Goal: Transaction & Acquisition: Purchase product/service

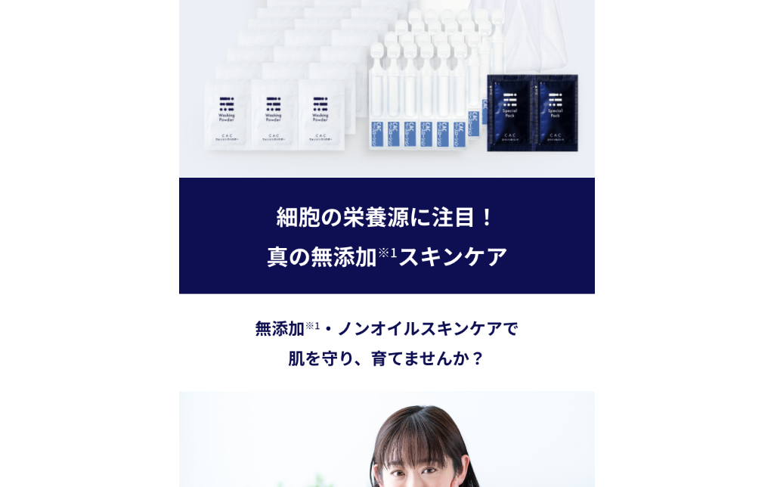
scroll to position [3009, 0]
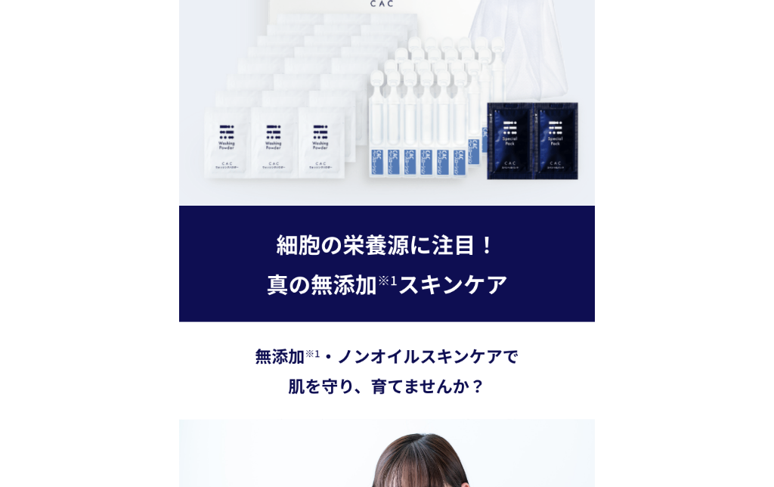
click at [534, 282] on img at bounding box center [387, 313] width 416 height 215
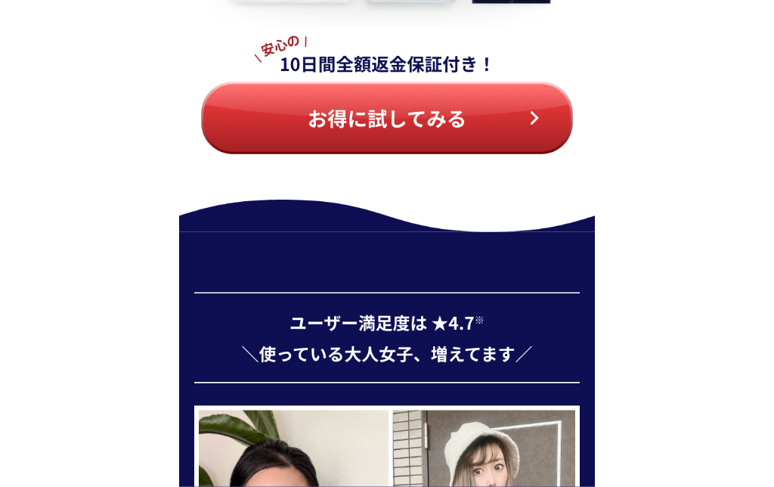
scroll to position [6621, 0]
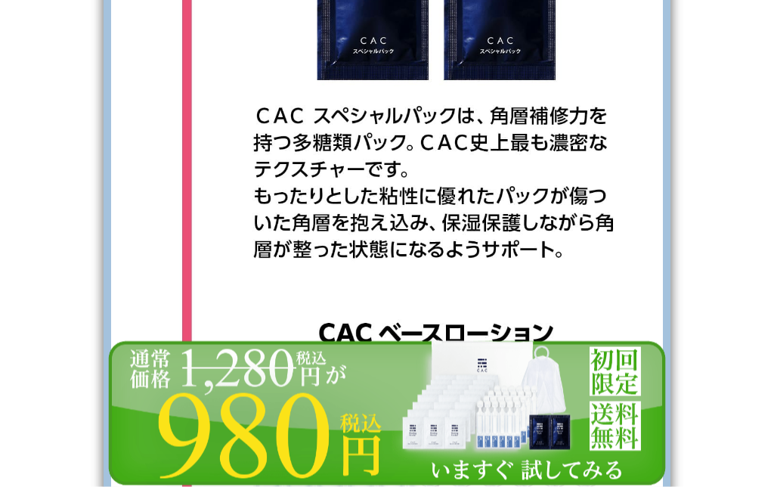
scroll to position [3757, 0]
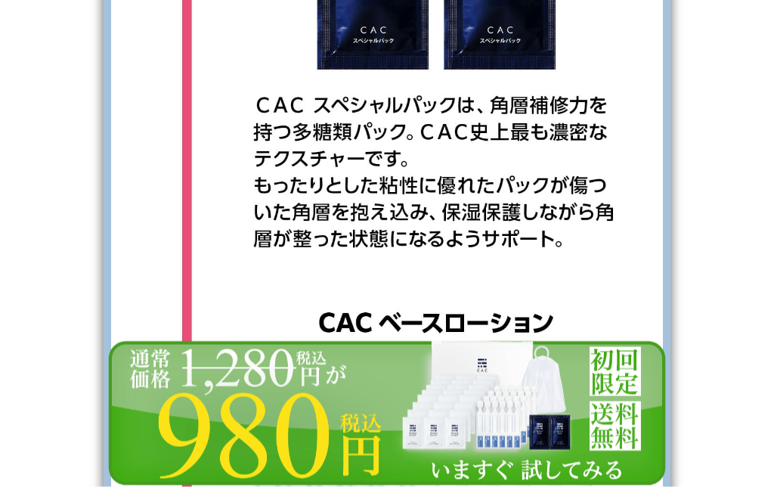
click at [585, 413] on img at bounding box center [387, 412] width 567 height 147
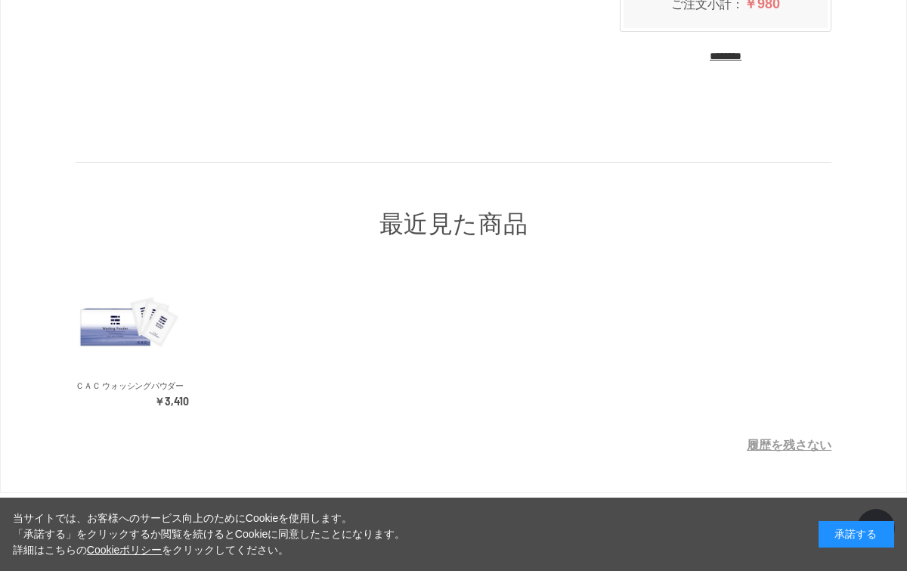
scroll to position [455, 0]
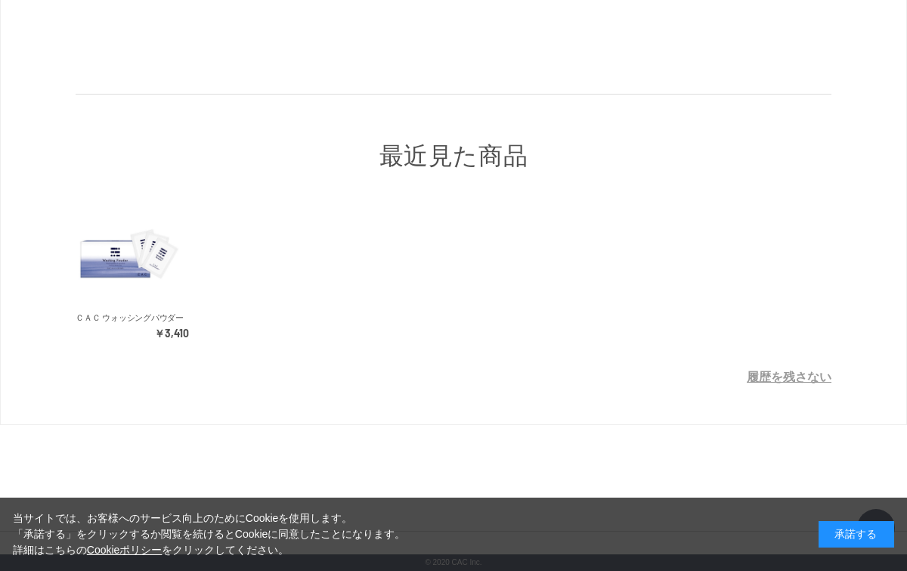
click at [153, 266] on img at bounding box center [129, 255] width 107 height 107
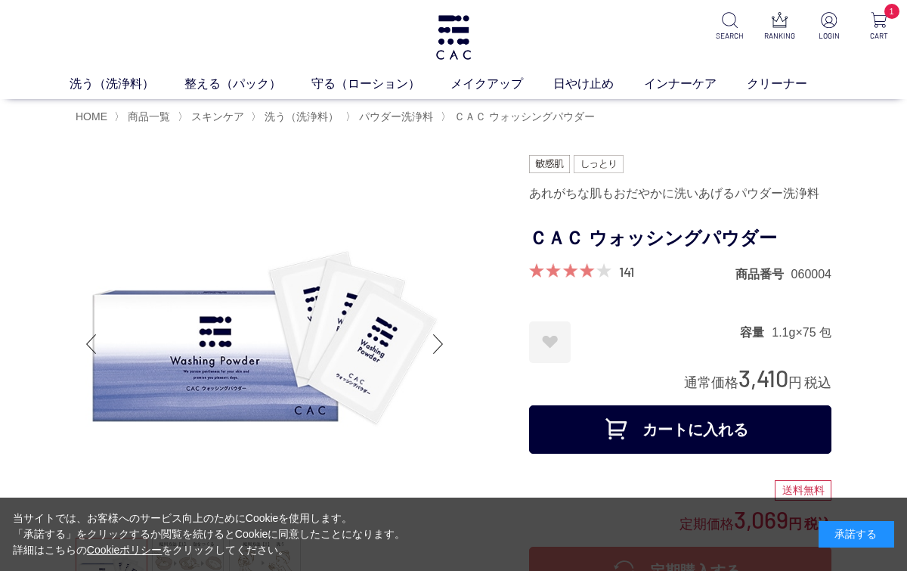
click at [352, 88] on link "守る（ローション）" at bounding box center [380, 84] width 139 height 18
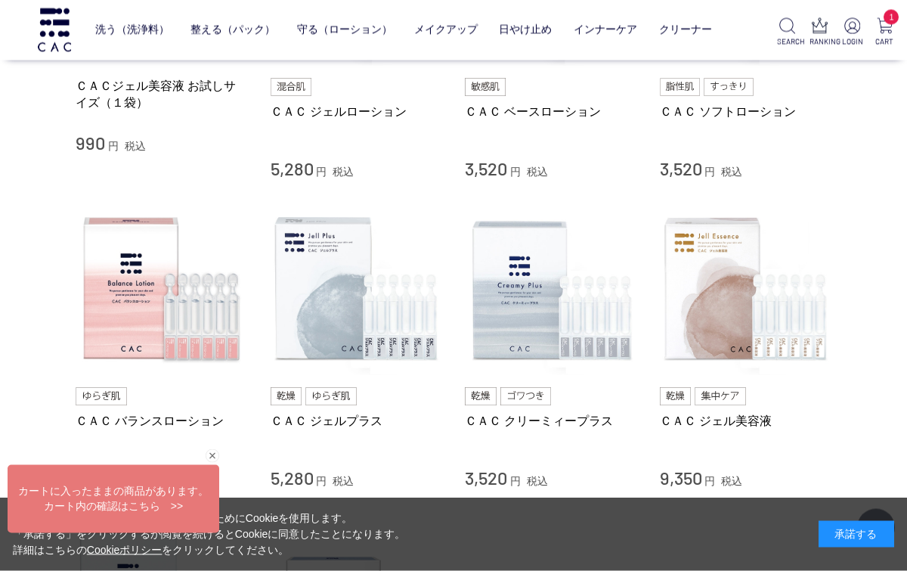
scroll to position [478, 0]
click at [524, 288] on img at bounding box center [551, 289] width 172 height 172
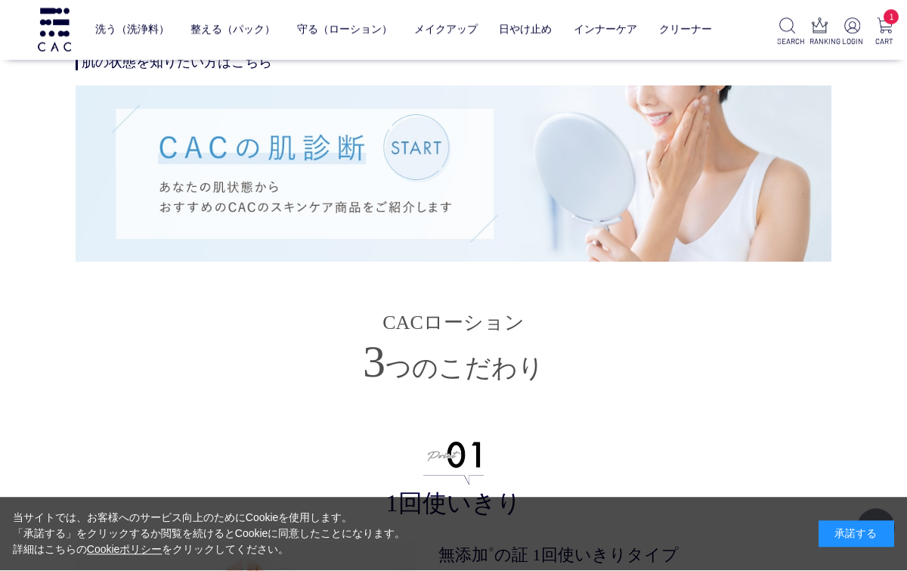
scroll to position [3397, 0]
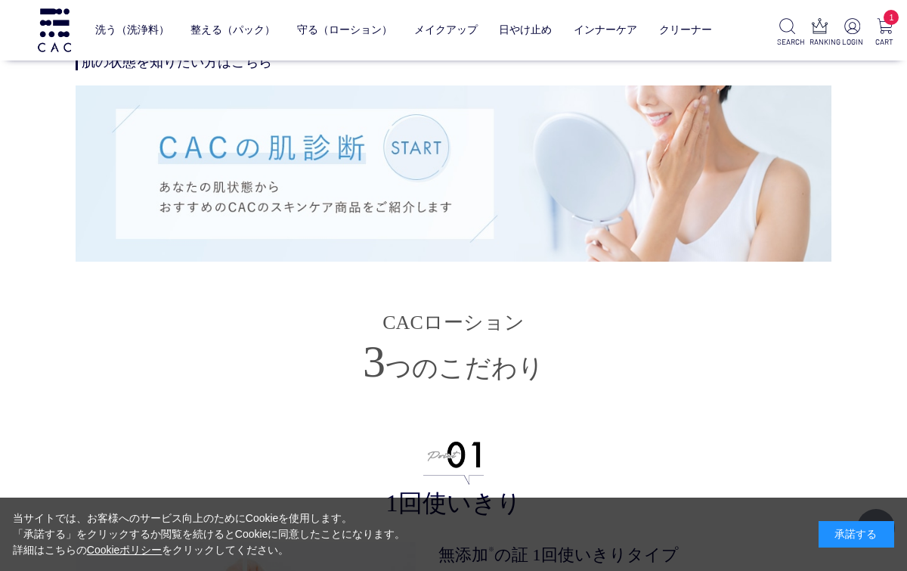
click at [896, 15] on span "1" at bounding box center [891, 17] width 15 height 15
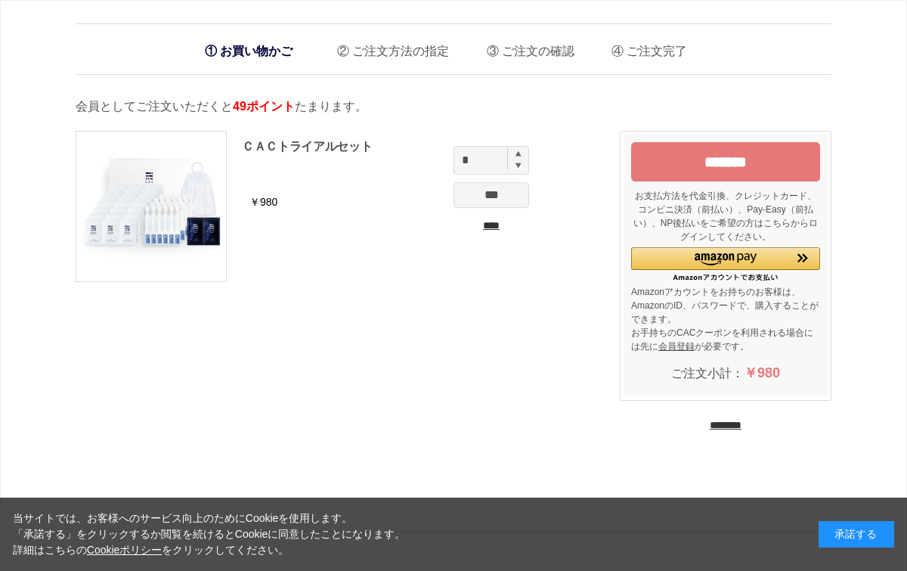
click at [161, 217] on img at bounding box center [151, 207] width 150 height 150
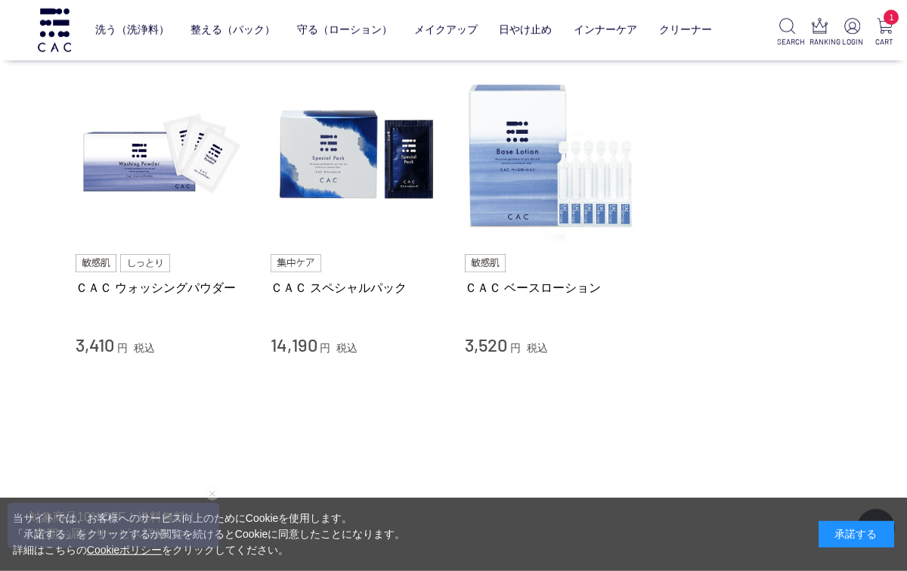
scroll to position [5597, 0]
click at [884, 29] on img at bounding box center [885, 26] width 16 height 16
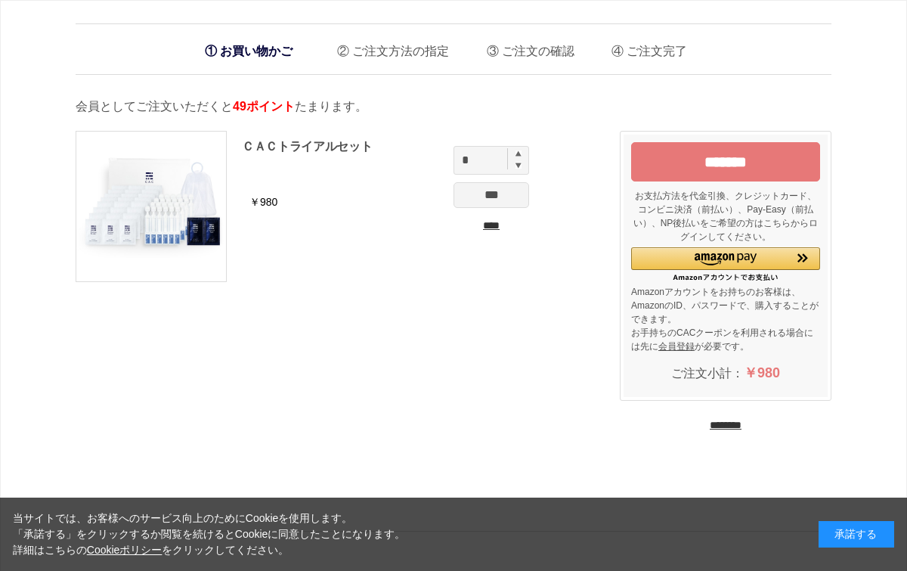
click at [475, 231] on input "****" at bounding box center [492, 226] width 76 height 16
